Goal: Task Accomplishment & Management: Use online tool/utility

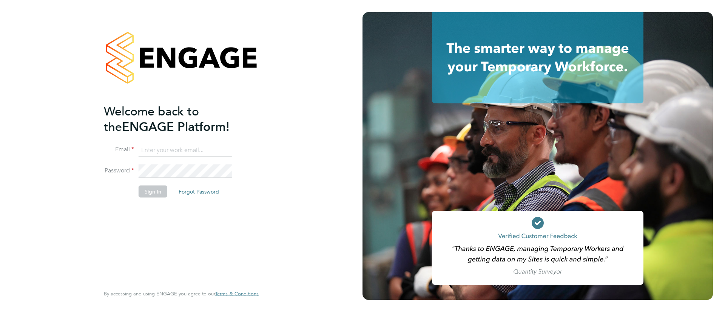
type input "[EMAIL_ADDRESS][DOMAIN_NAME]"
click at [155, 192] on button "Sign In" at bounding box center [153, 192] width 29 height 12
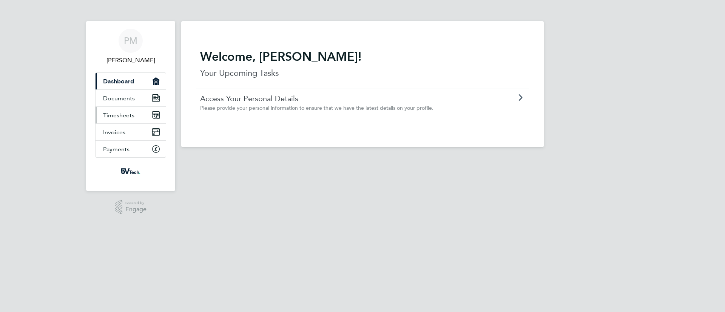
click at [123, 120] on link "Timesheets" at bounding box center [131, 115] width 70 height 17
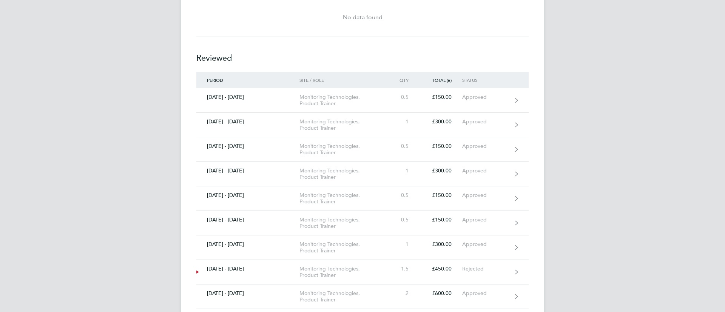
scroll to position [317, 0]
